Goal: Communication & Community: Answer question/provide support

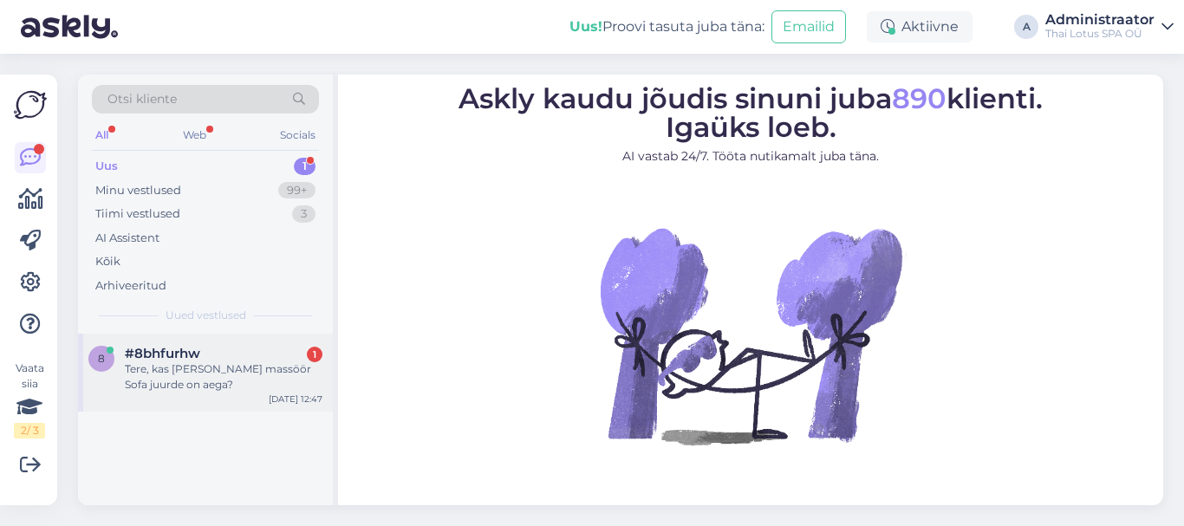
click at [242, 363] on div "Tere, kas [PERSON_NAME] massöör Sofa juurde on aega?" at bounding box center [224, 376] width 198 height 31
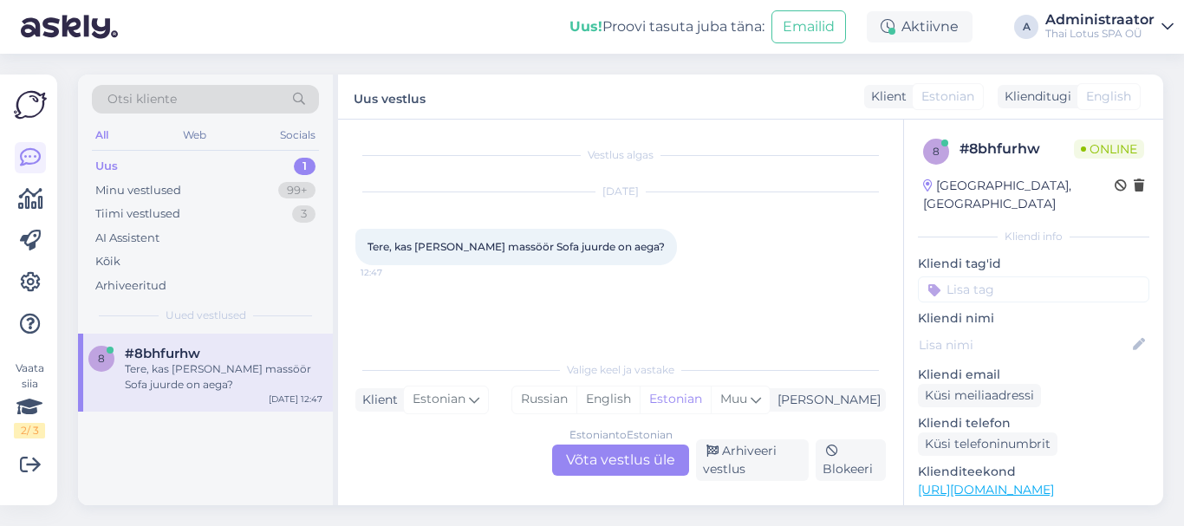
click at [577, 459] on div "Estonian to Estonian Võta vestlus üle" at bounding box center [620, 460] width 137 height 31
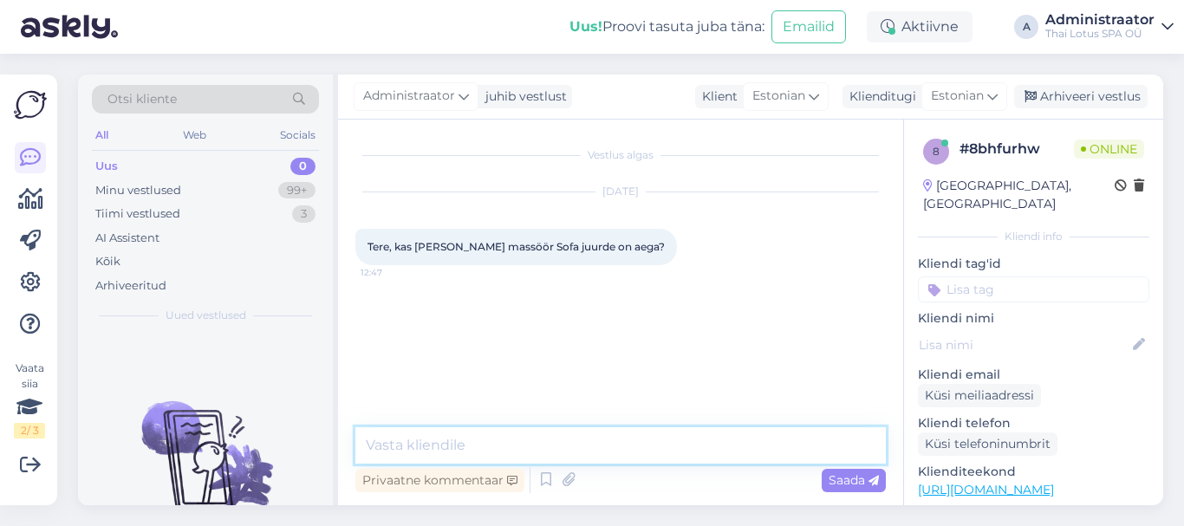
click at [400, 440] on textarea at bounding box center [620, 445] width 531 height 36
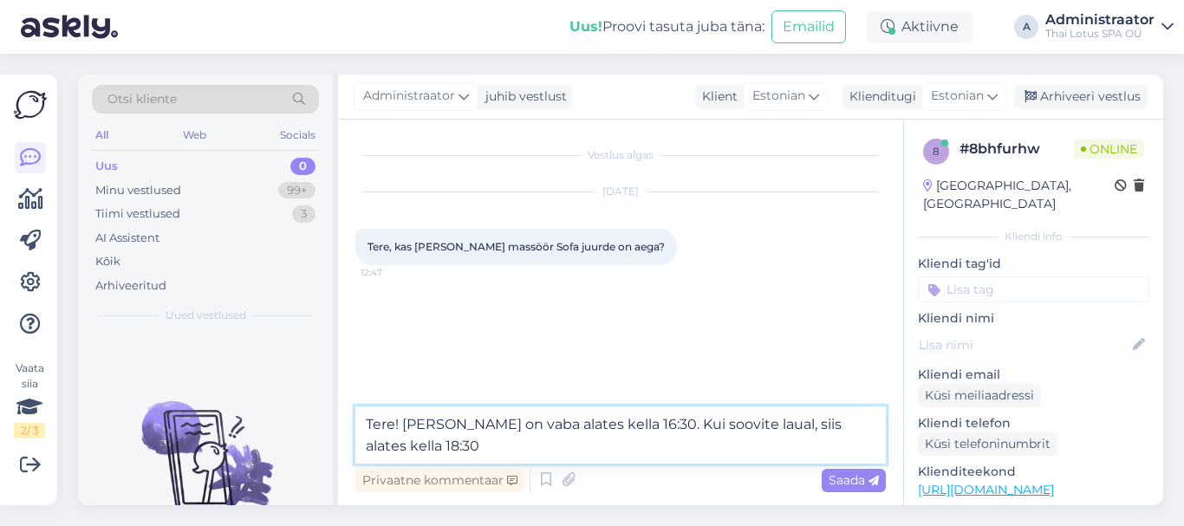
type textarea "Tere! [PERSON_NAME] on vaba alates kella 16:30. Kui soovite laual, siis alates …"
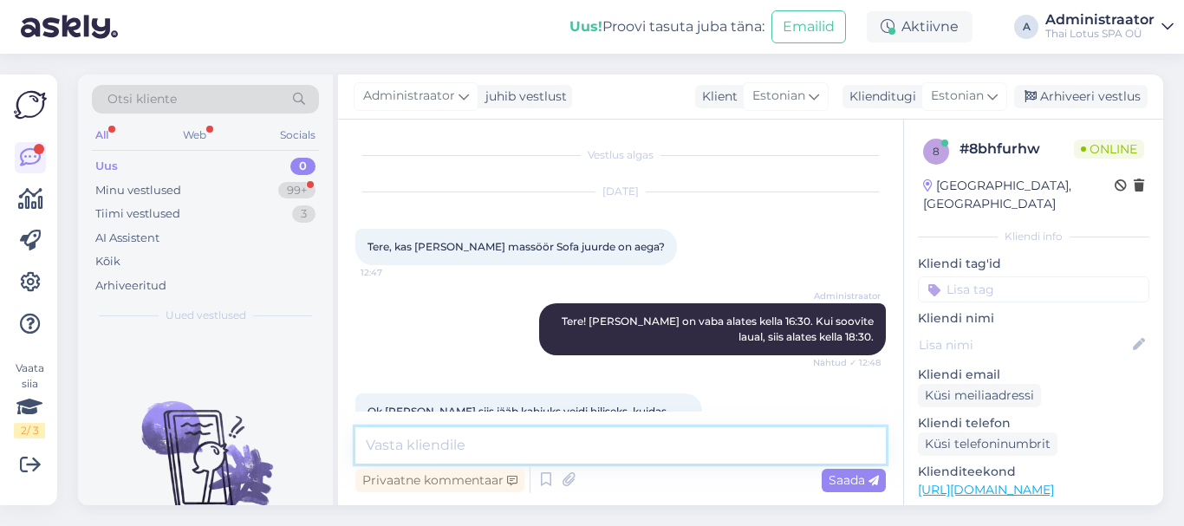
scroll to position [37, 0]
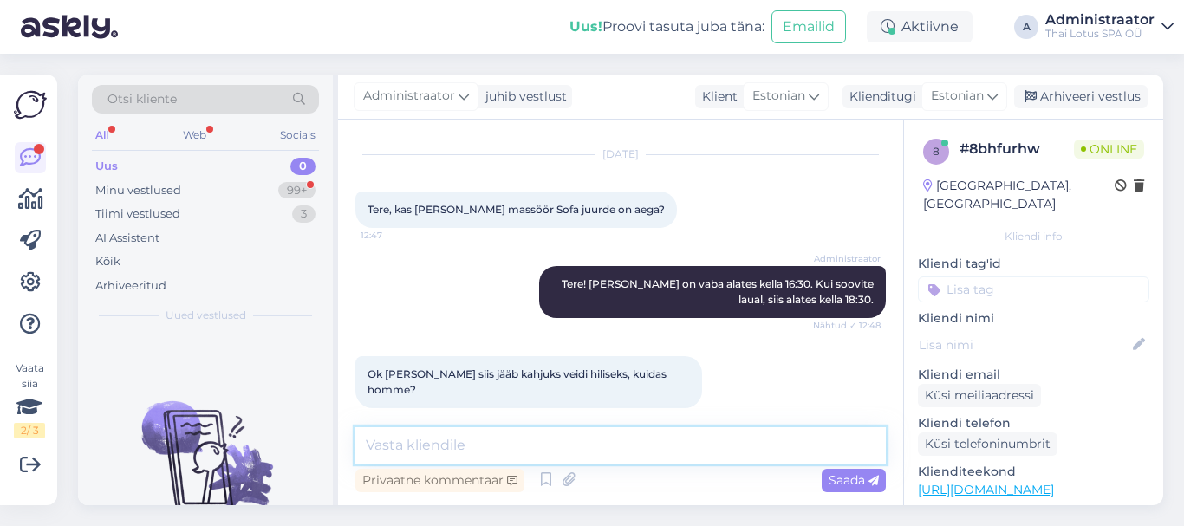
click at [485, 445] on textarea at bounding box center [620, 445] width 531 height 36
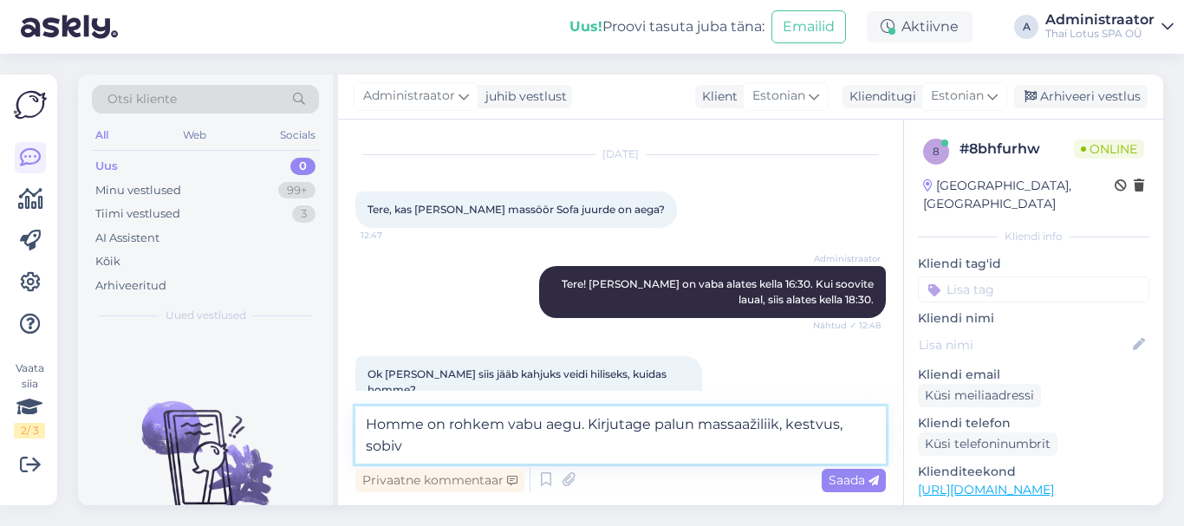
scroll to position [55, 0]
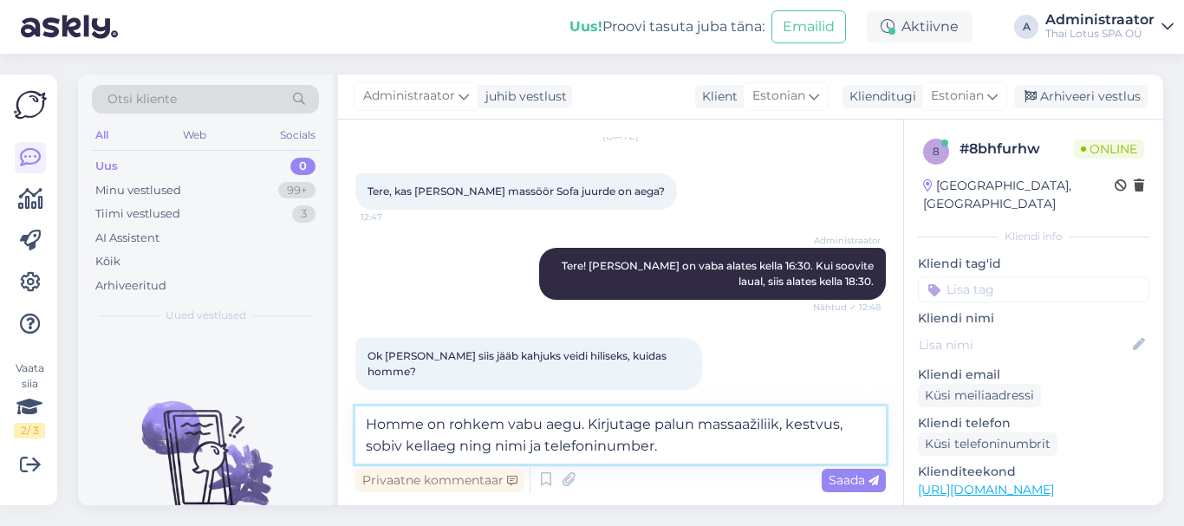
type textarea "Homme on rohkem vabu aegu. Kirjutage palun massaažiliik, kestvus, sobiv kellaeg…"
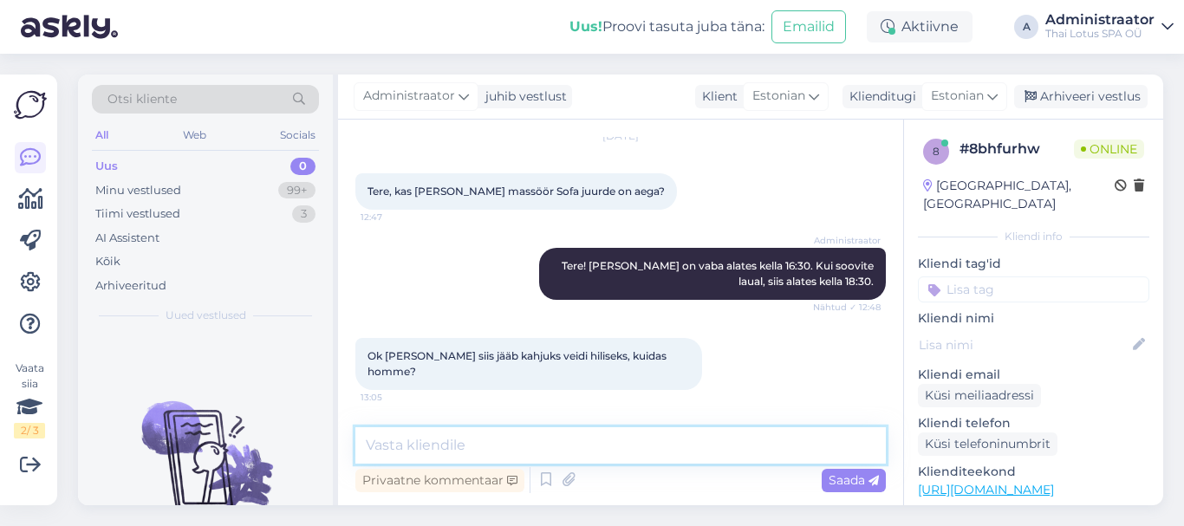
scroll to position [127, 0]
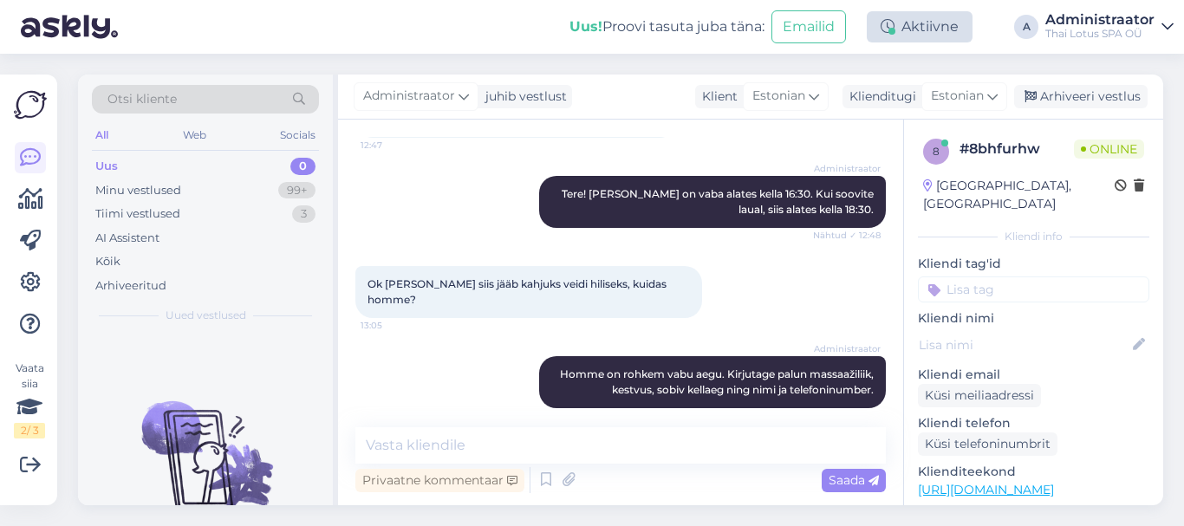
click at [895, 33] on div at bounding box center [892, 31] width 7 height 7
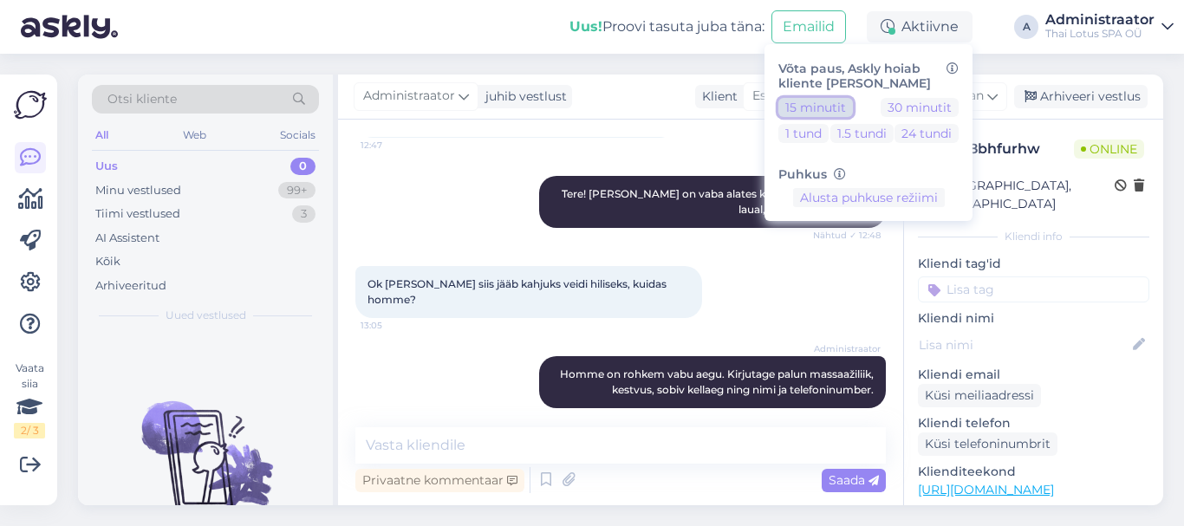
click at [824, 101] on button "15 minutit" at bounding box center [815, 107] width 75 height 19
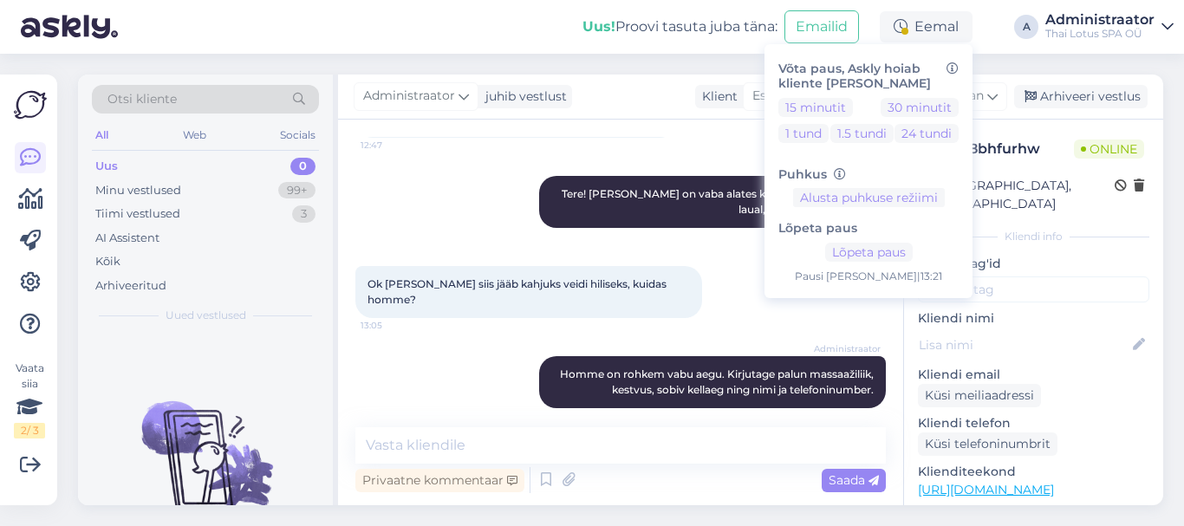
click at [984, 32] on div "Uus! Proovi tasuta [PERSON_NAME]: Emailid Eemal Võta paus, Askly hoiab kliente …" at bounding box center [592, 27] width 1184 height 54
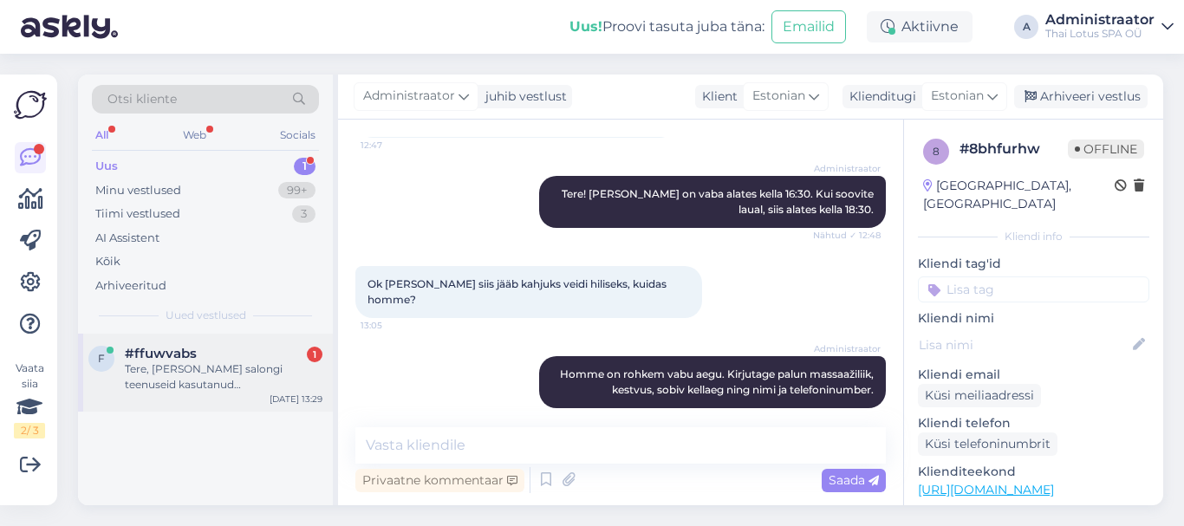
click at [209, 393] on div "f #ffuwvabs 1 Tere, [PERSON_NAME] salongi teenuseid kasutanud [PERSON_NAME] rah…" at bounding box center [205, 373] width 255 height 78
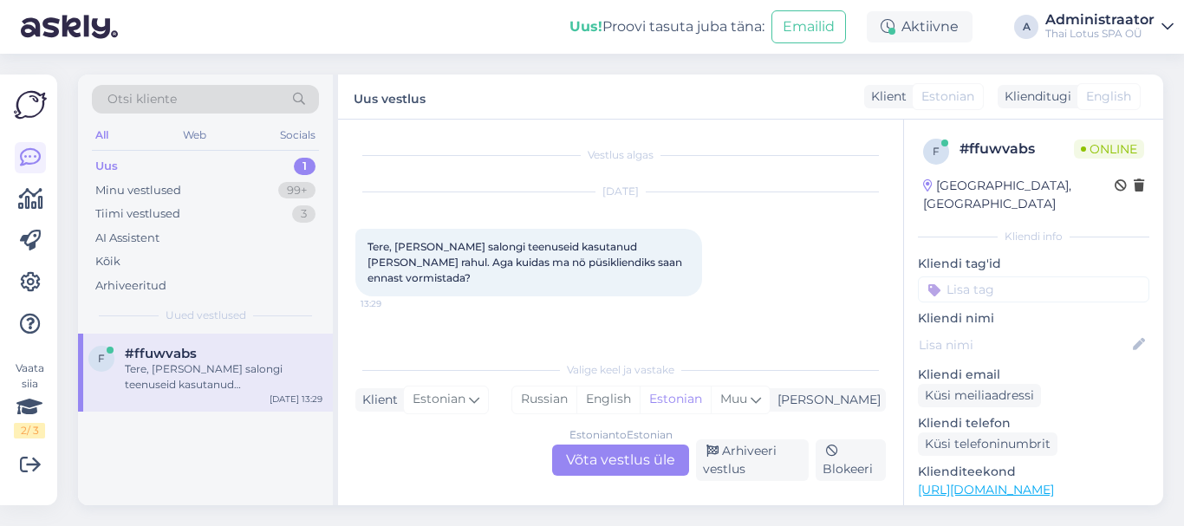
click at [576, 466] on div "Estonian to Estonian Võta vestlus üle" at bounding box center [620, 460] width 137 height 31
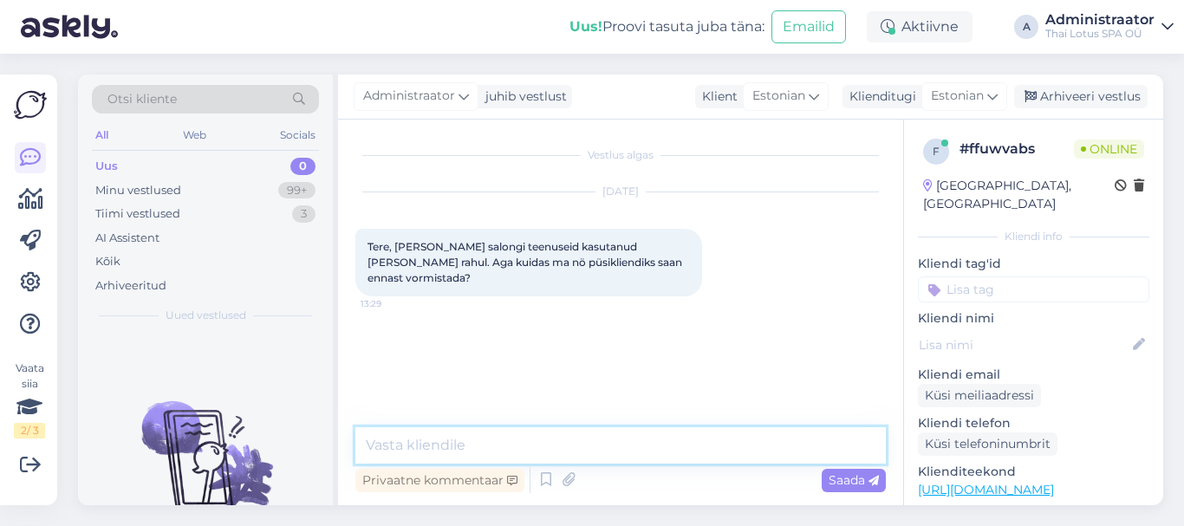
click at [484, 439] on textarea at bounding box center [620, 445] width 531 height 36
type textarea "Tere! Kliendikaart maksab 10 eurot [PERSON_NAME] saab vormistada kohapeal."
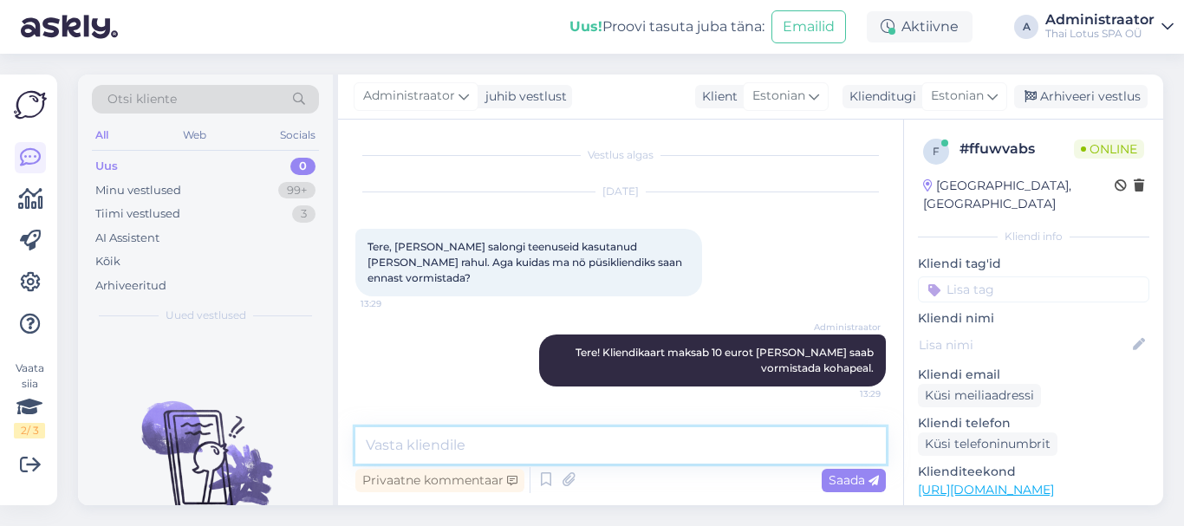
click at [484, 439] on textarea at bounding box center [620, 445] width 531 height 36
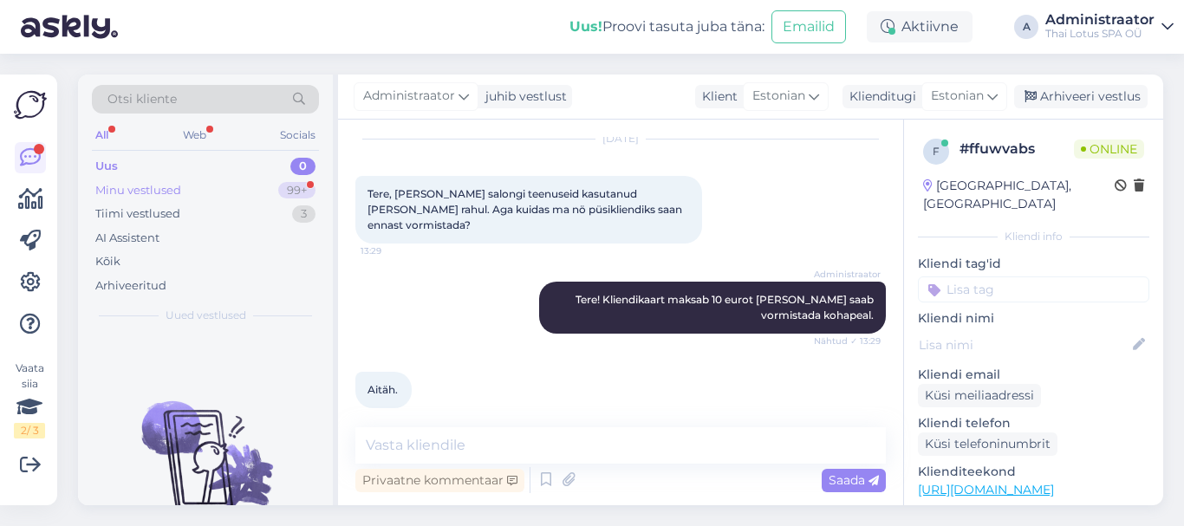
click at [234, 185] on div "Minu vestlused 99+" at bounding box center [205, 191] width 227 height 24
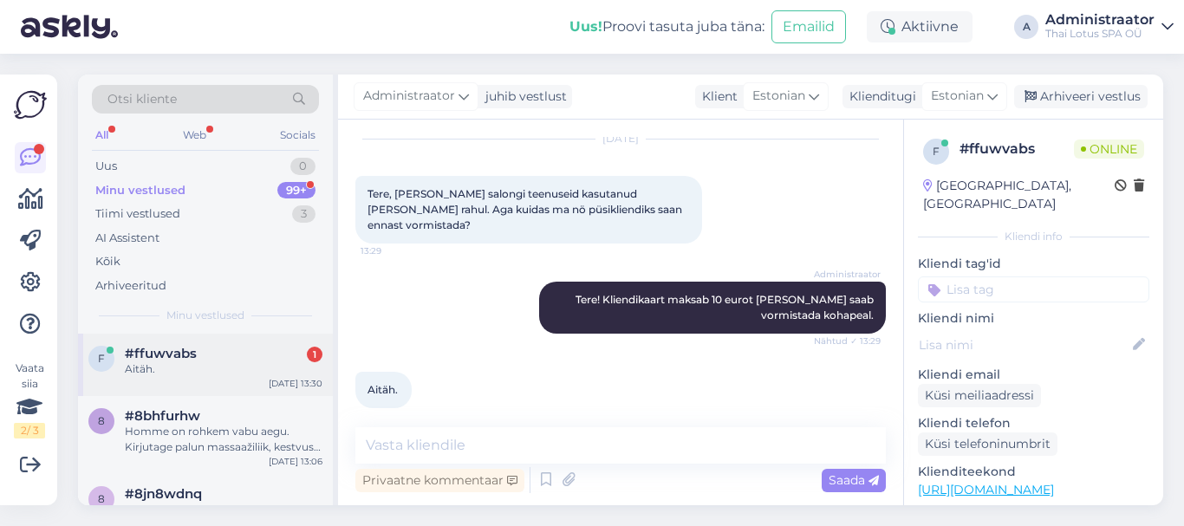
click at [262, 365] on div "Aitäh." at bounding box center [224, 369] width 198 height 16
click at [431, 459] on textarea at bounding box center [620, 445] width 531 height 36
click at [233, 184] on div "Minu vestlused 99+" at bounding box center [205, 191] width 227 height 24
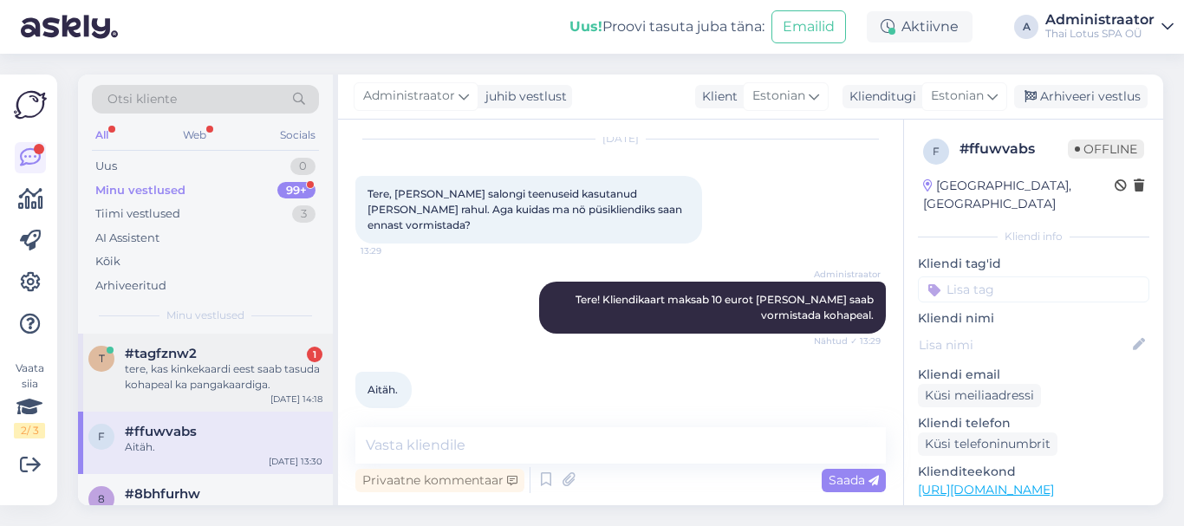
click at [263, 353] on div "#tagfznw2 1" at bounding box center [224, 354] width 198 height 16
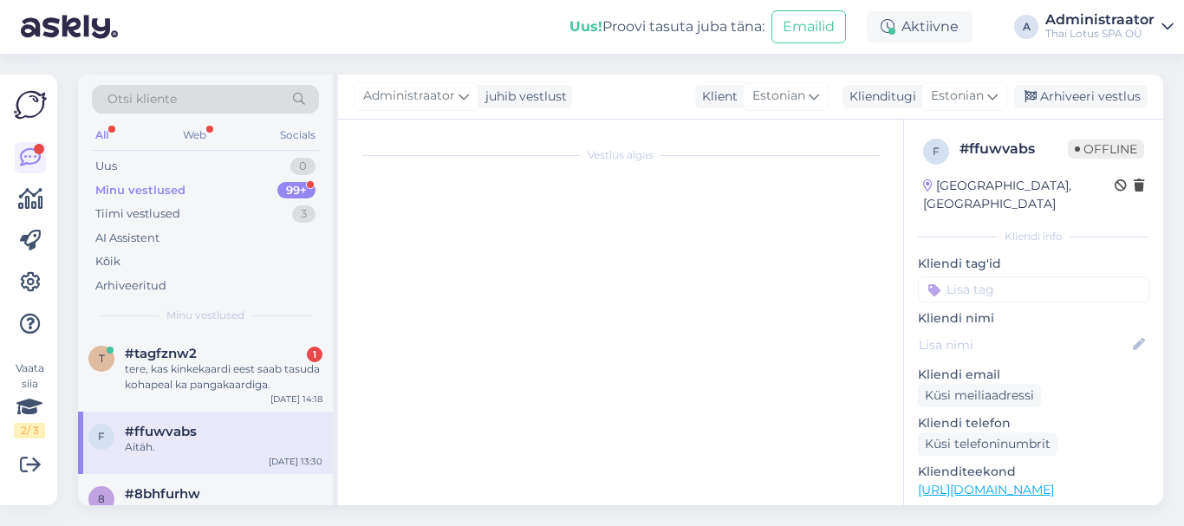
scroll to position [661, 0]
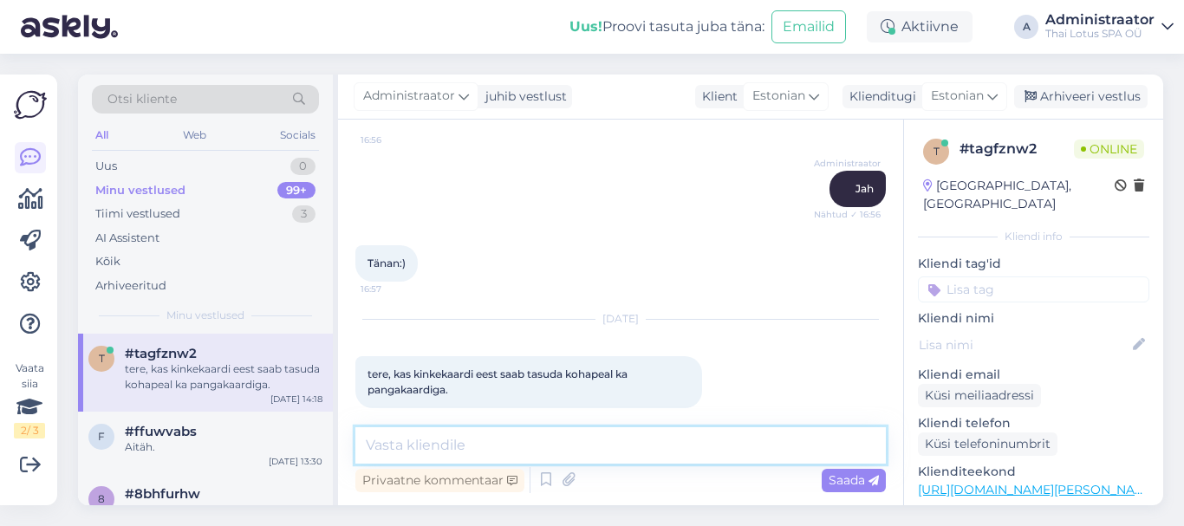
click at [446, 446] on textarea at bounding box center [620, 445] width 531 height 36
type textarea "Jah, saab ikka :)"
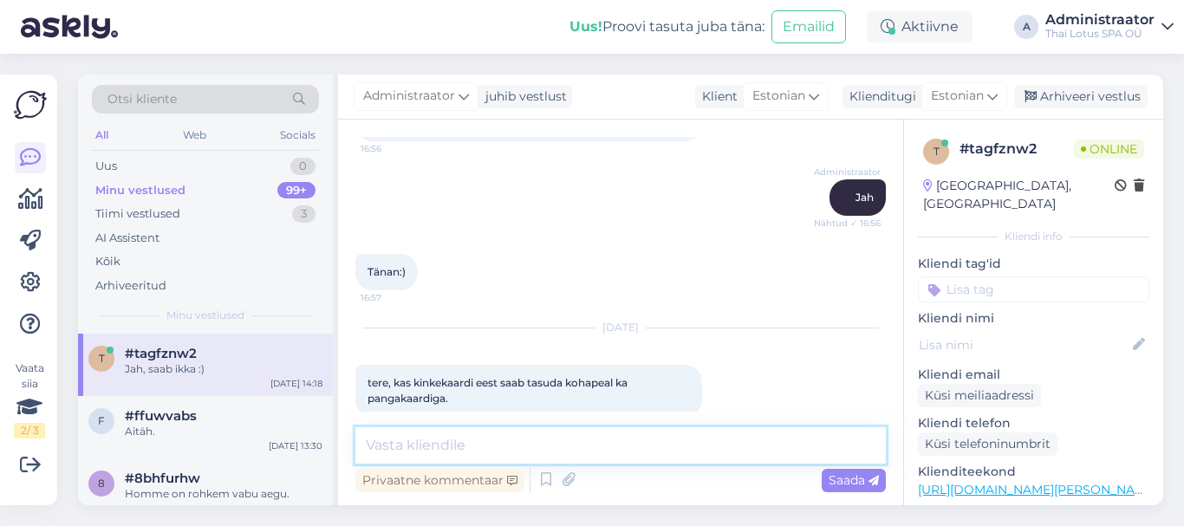
scroll to position [736, 0]
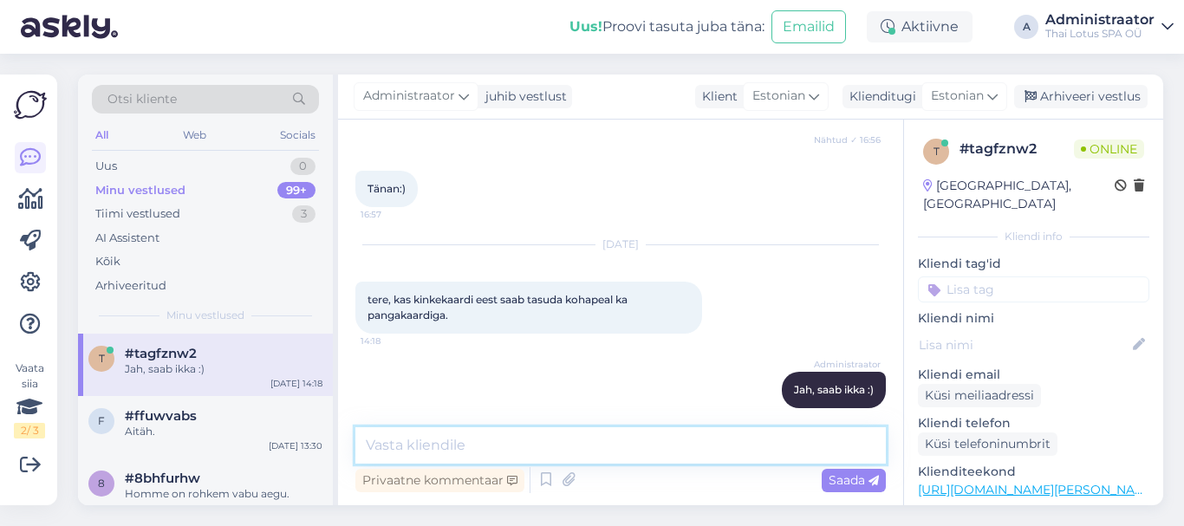
click at [486, 447] on textarea at bounding box center [620, 445] width 531 height 36
click at [505, 443] on textarea at bounding box center [620, 445] width 531 height 36
